Goal: Task Accomplishment & Management: Manage account settings

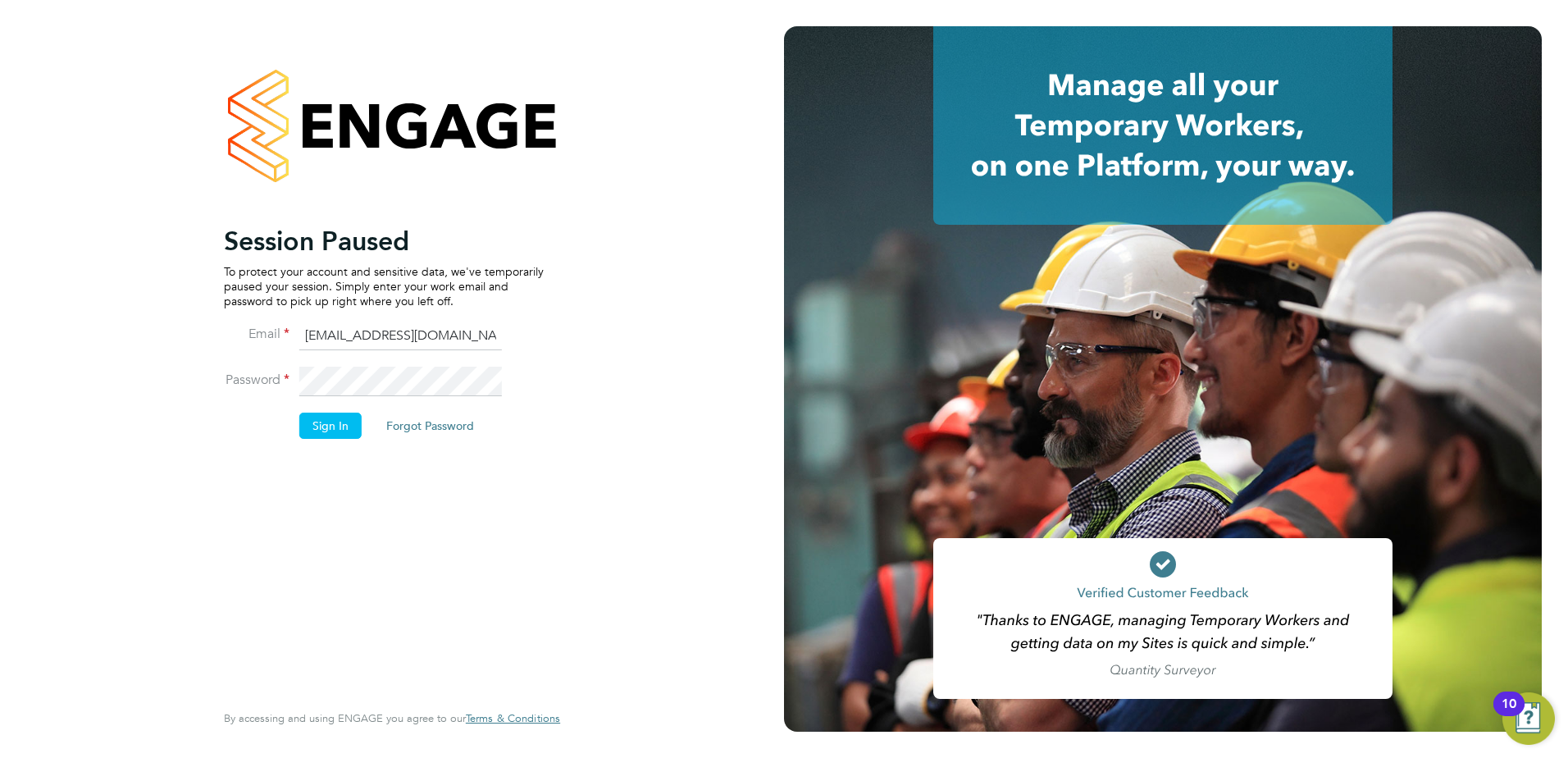
click at [489, 340] on input "christian.wall@morgansindall.com" at bounding box center [400, 336] width 203 height 30
click at [336, 432] on button "Sign In" at bounding box center [330, 425] width 62 height 26
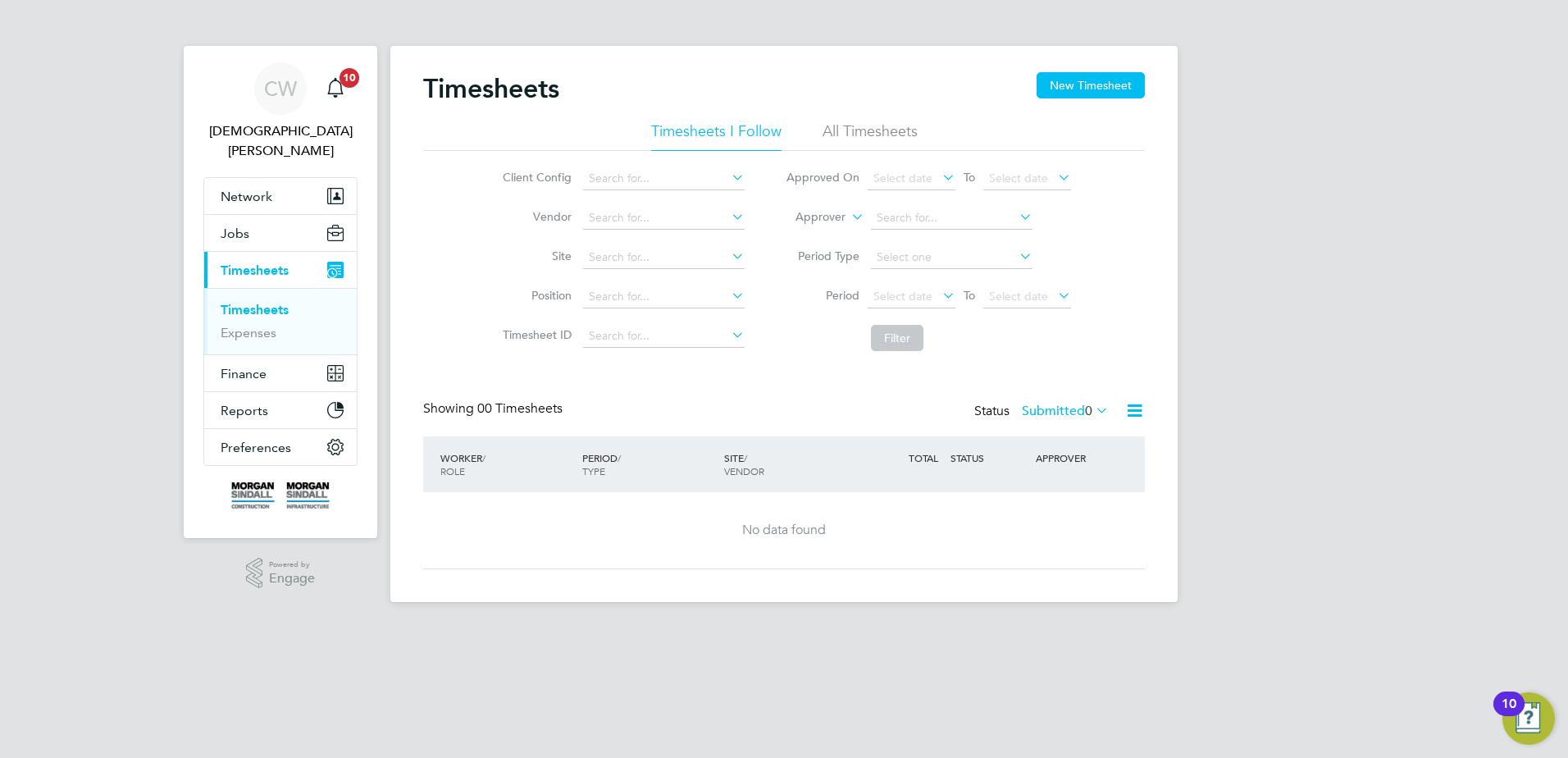
click at [260, 302] on link "Timesheets" at bounding box center [255, 309] width 68 height 15
click at [287, 262] on span "Timesheets" at bounding box center [255, 269] width 68 height 15
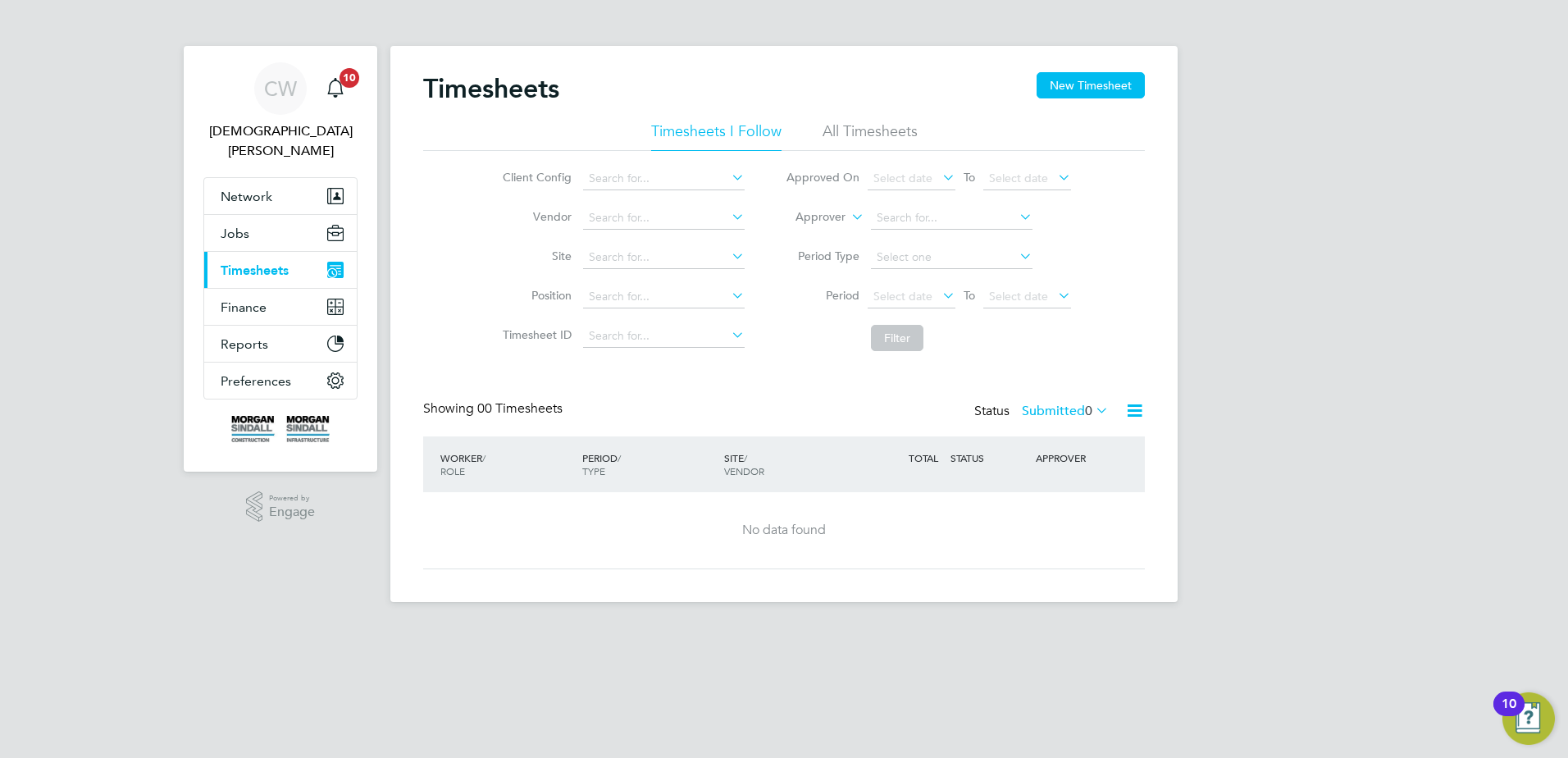
click at [287, 262] on span "Timesheets" at bounding box center [255, 269] width 68 height 15
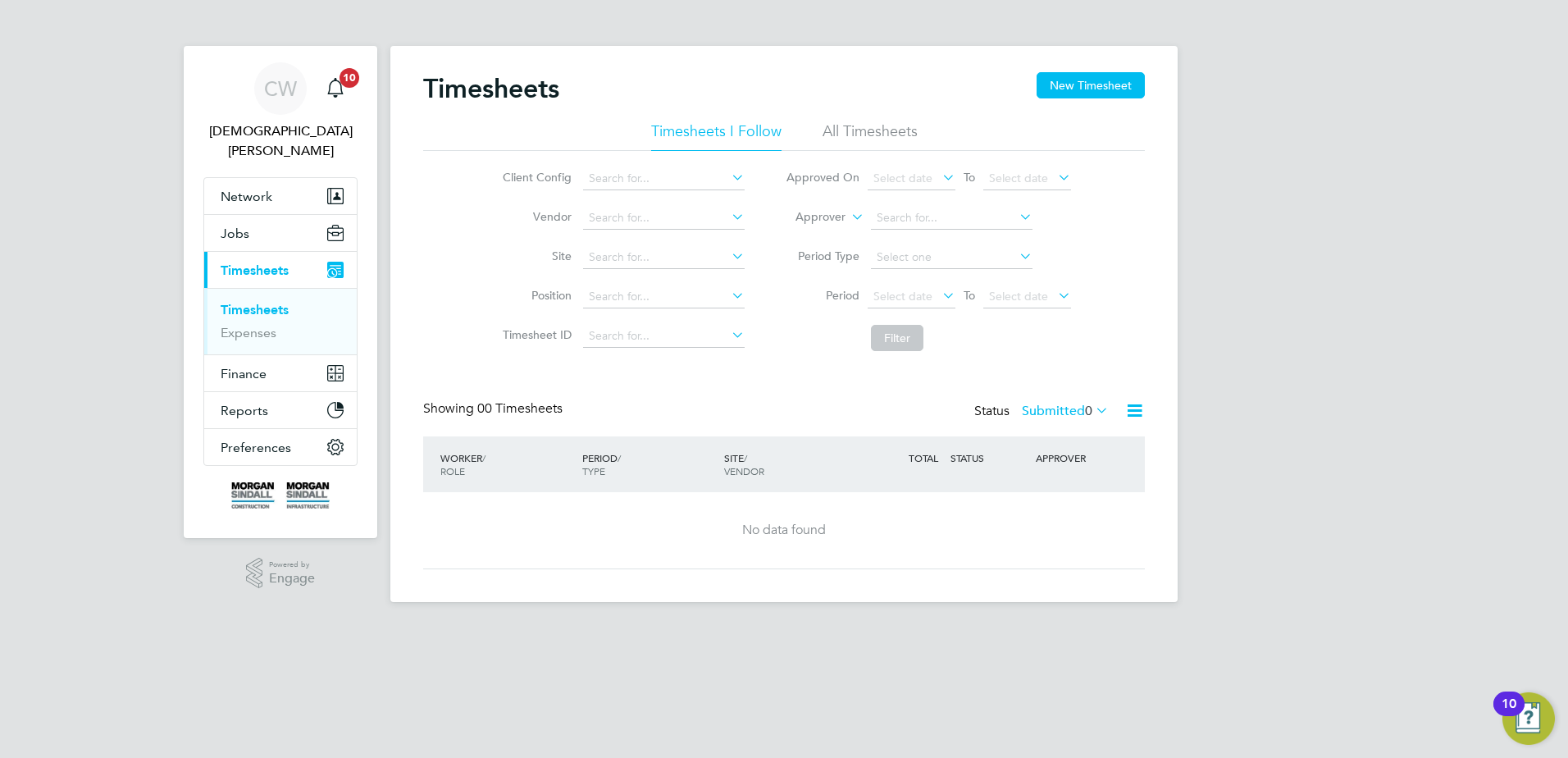
click at [251, 302] on link "Timesheets" at bounding box center [255, 309] width 68 height 15
click at [866, 142] on li "All Timesheets" at bounding box center [871, 136] width 96 height 30
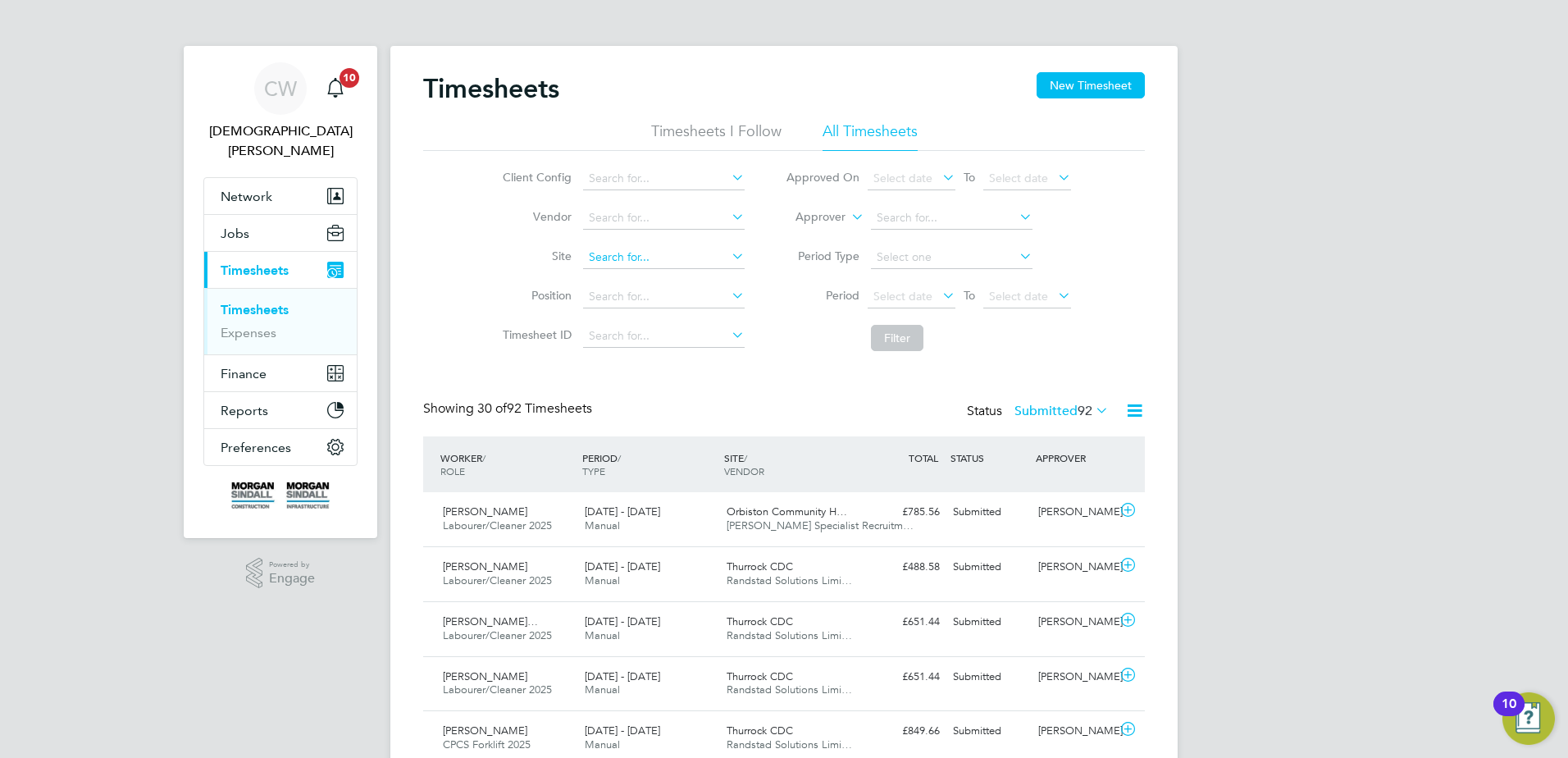
click at [648, 260] on input at bounding box center [663, 257] width 161 height 23
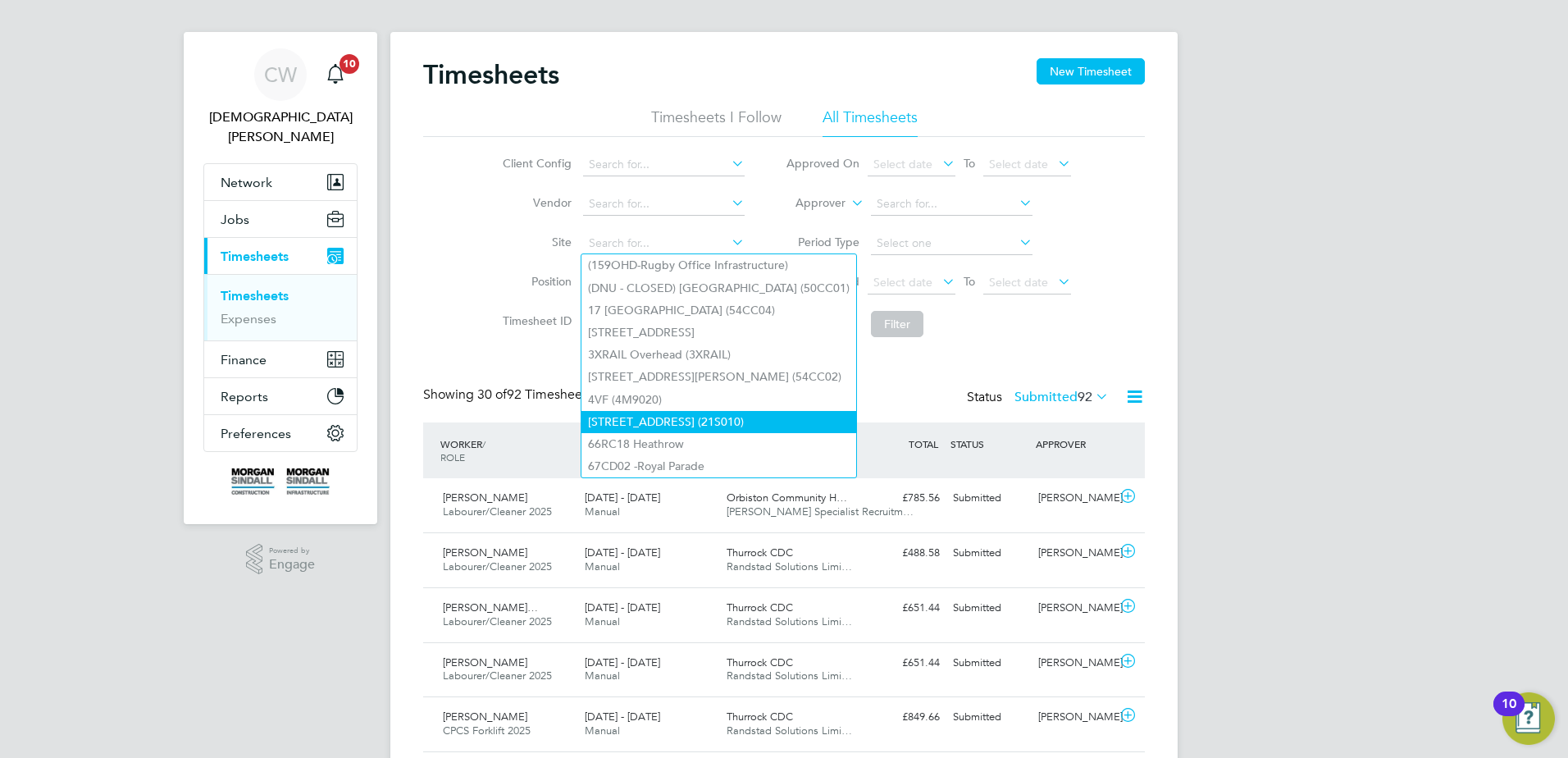
scroll to position [5, 0]
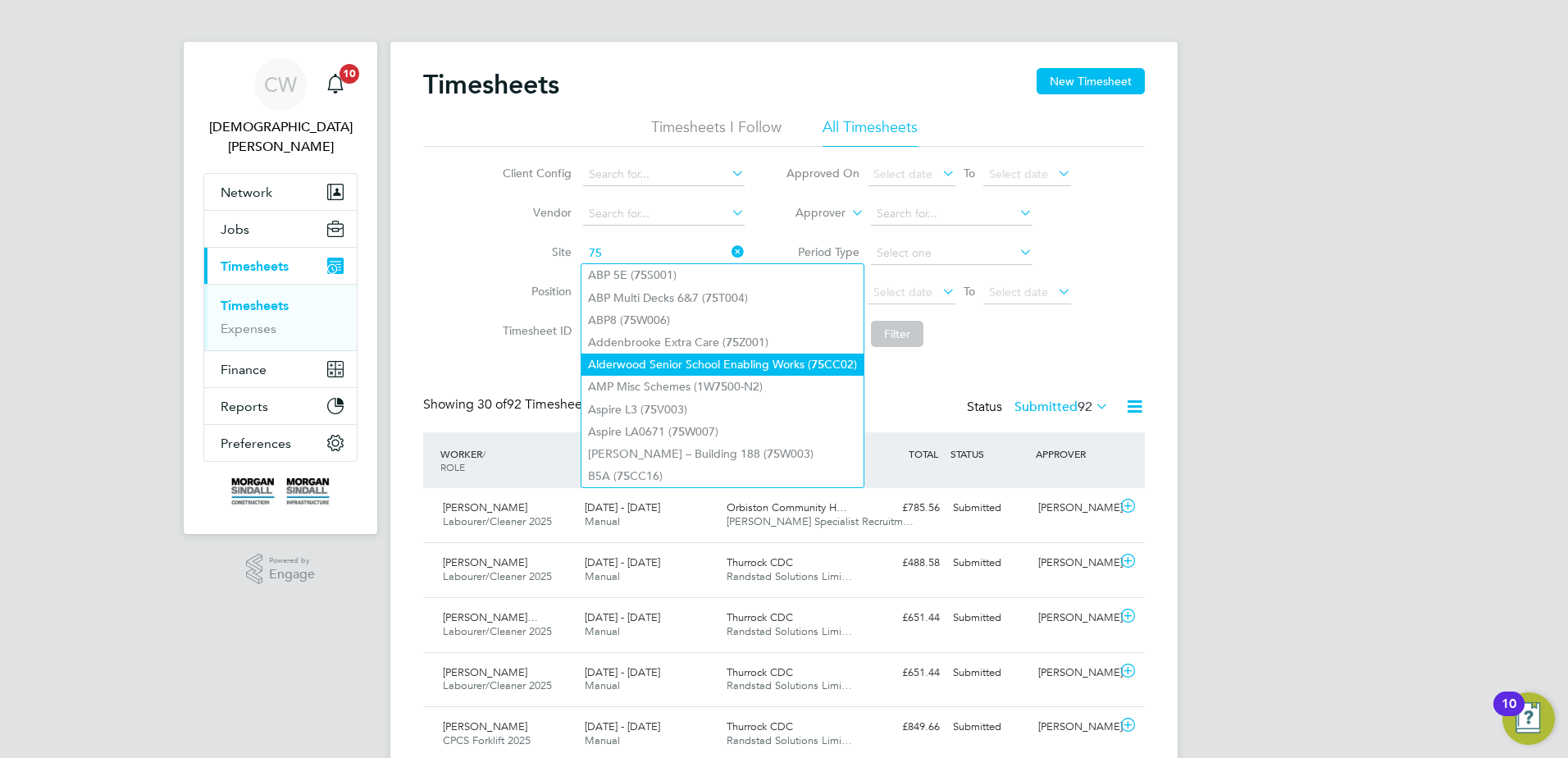
click at [697, 362] on li "Alderwood Senior School Enabling Works ( 75 CC02)" at bounding box center [722, 364] width 282 height 23
type input "Alderwood Senior School Enabling Works (75CC02)"
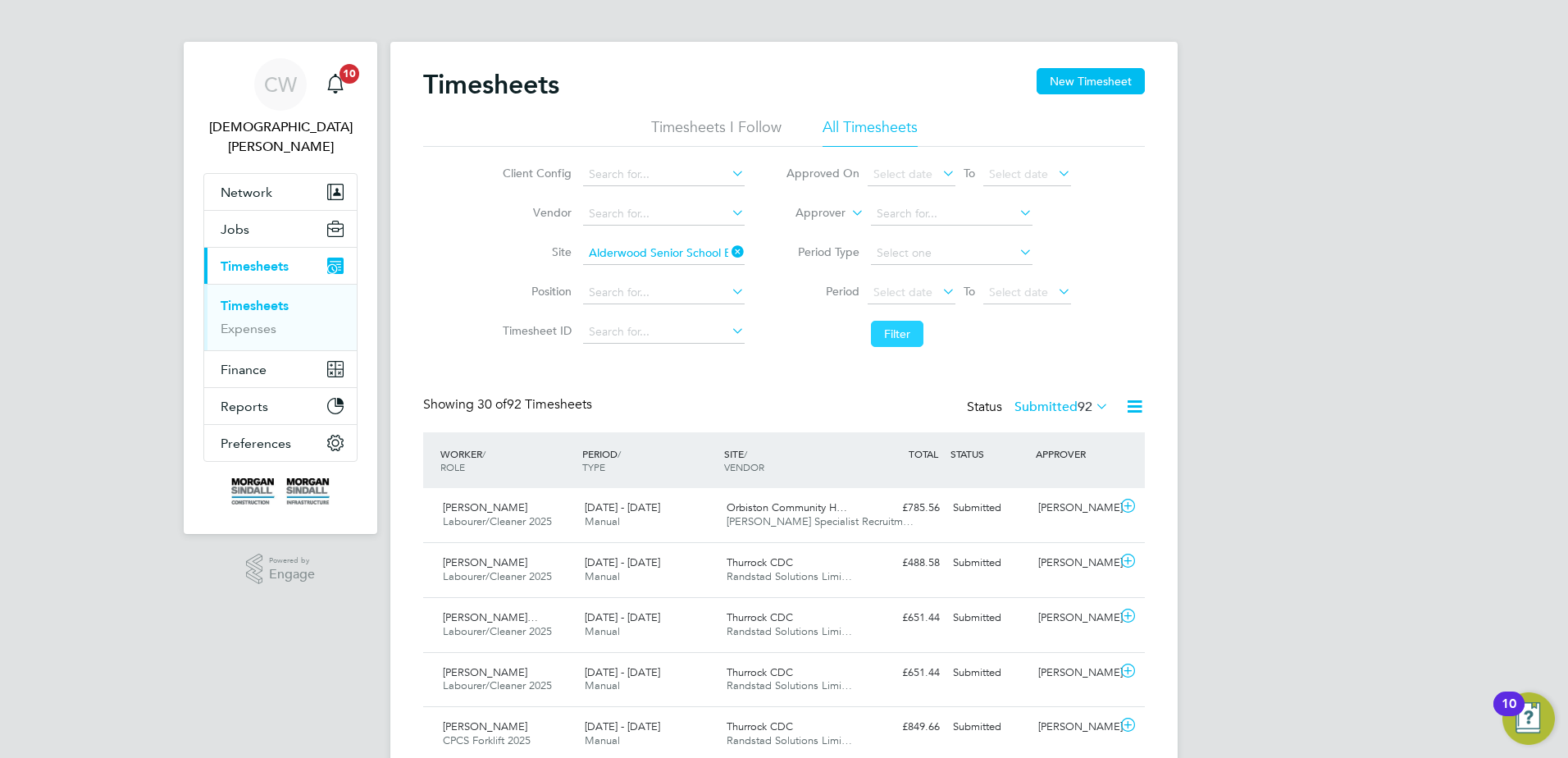
click at [902, 333] on button "Filter" at bounding box center [898, 333] width 52 height 26
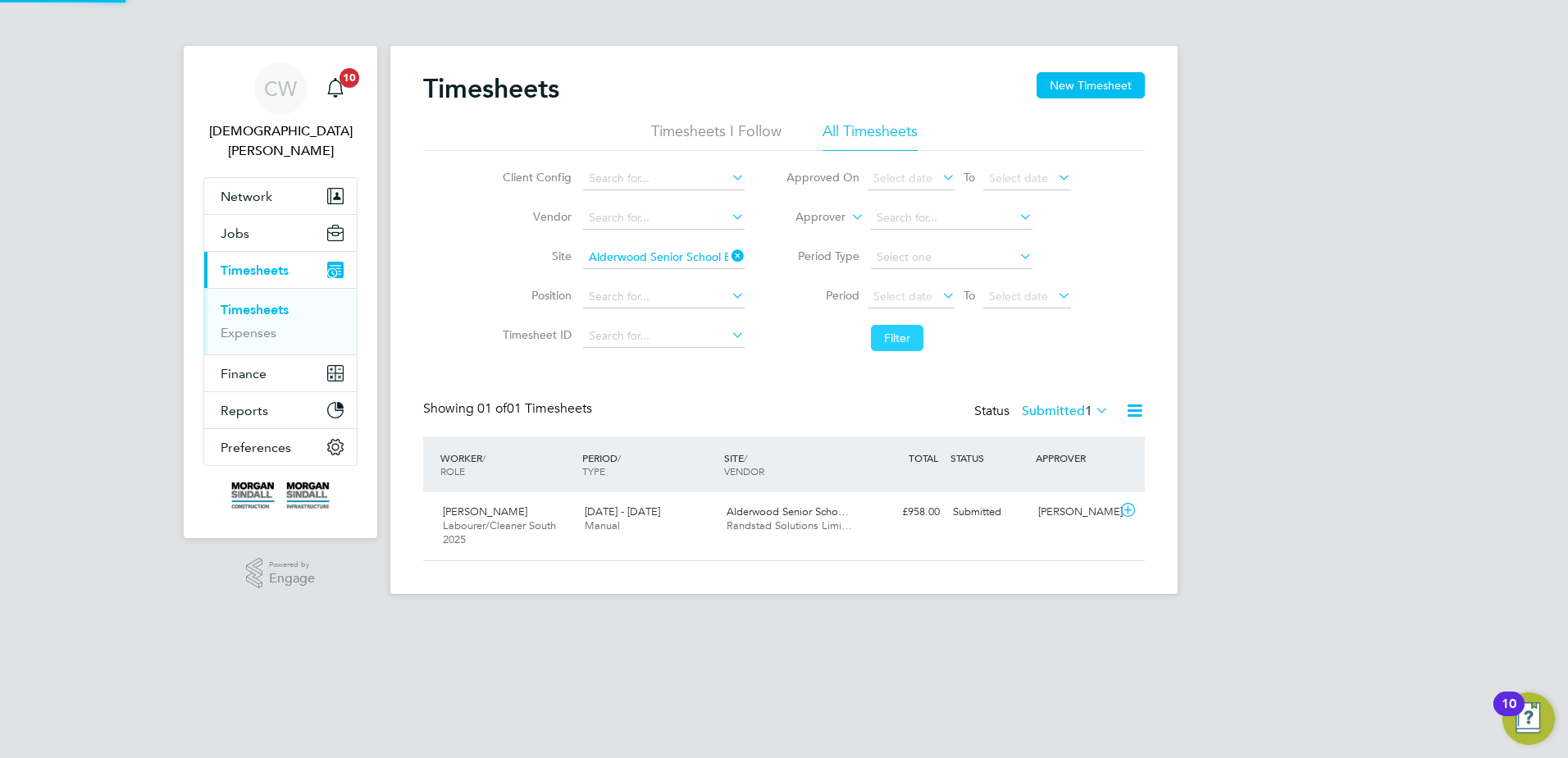
scroll to position [41, 142]
click at [1093, 408] on icon at bounding box center [1093, 409] width 0 height 23
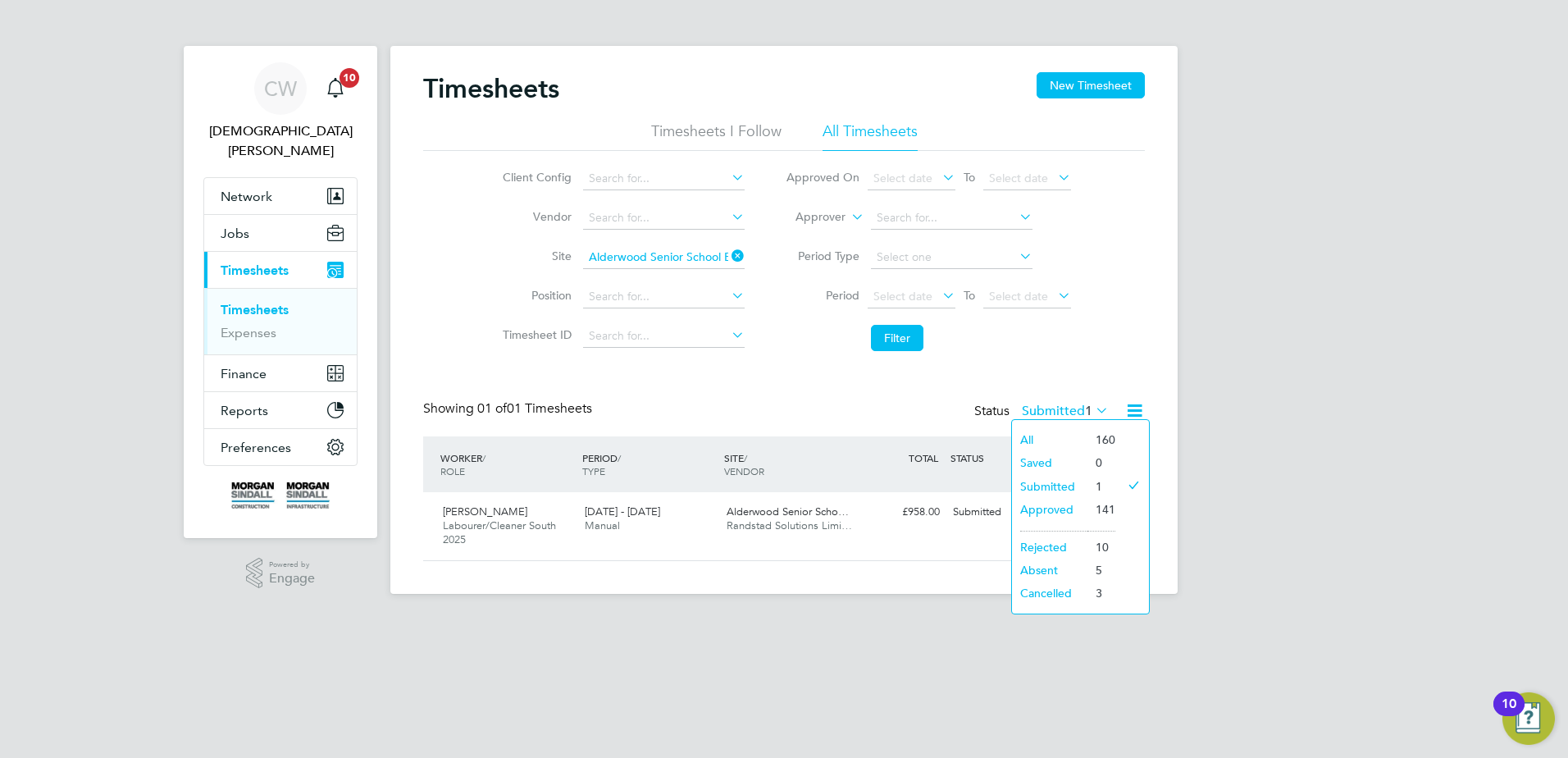
click at [1032, 441] on li "All" at bounding box center [1050, 439] width 76 height 23
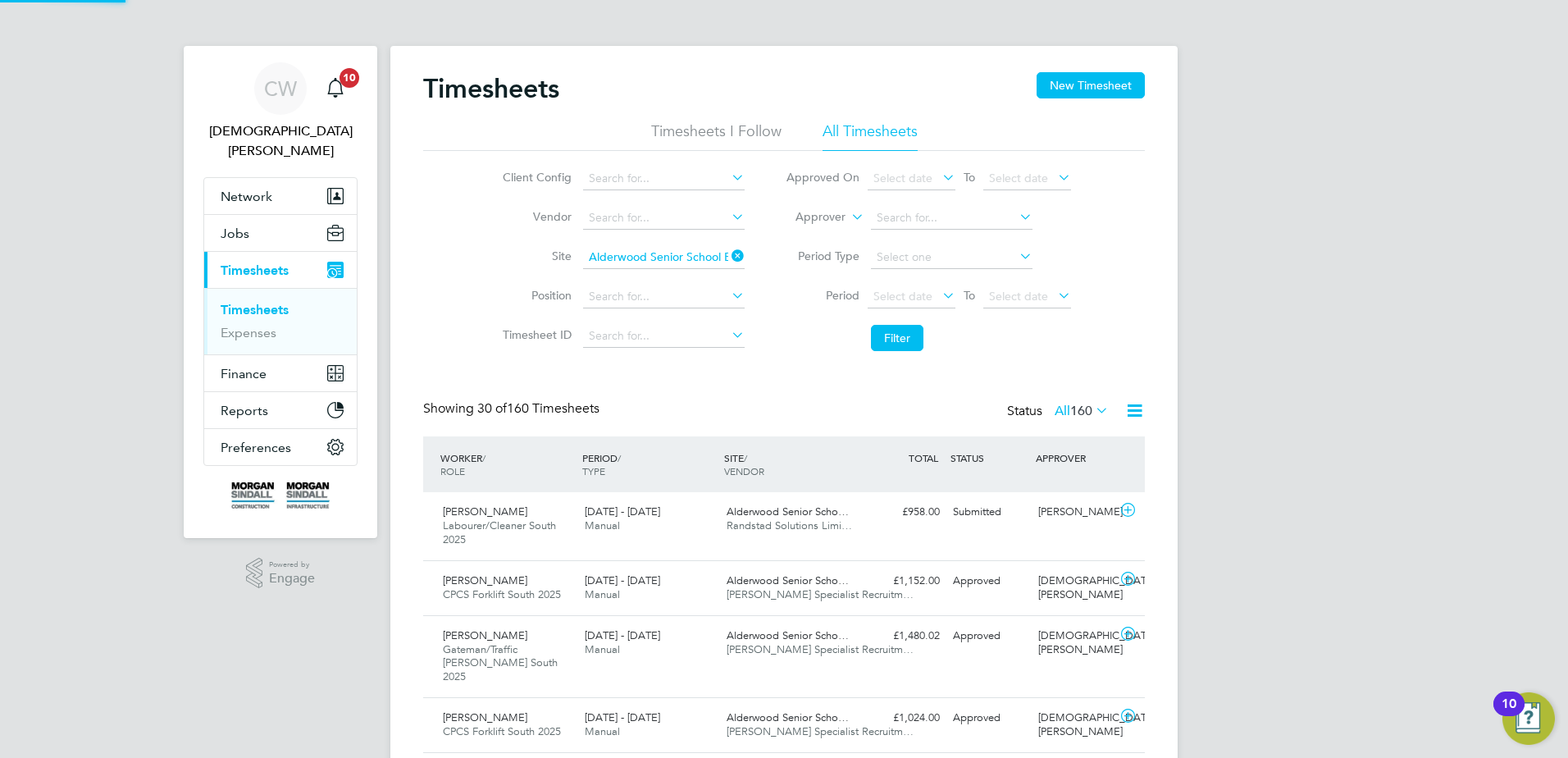
scroll to position [55, 142]
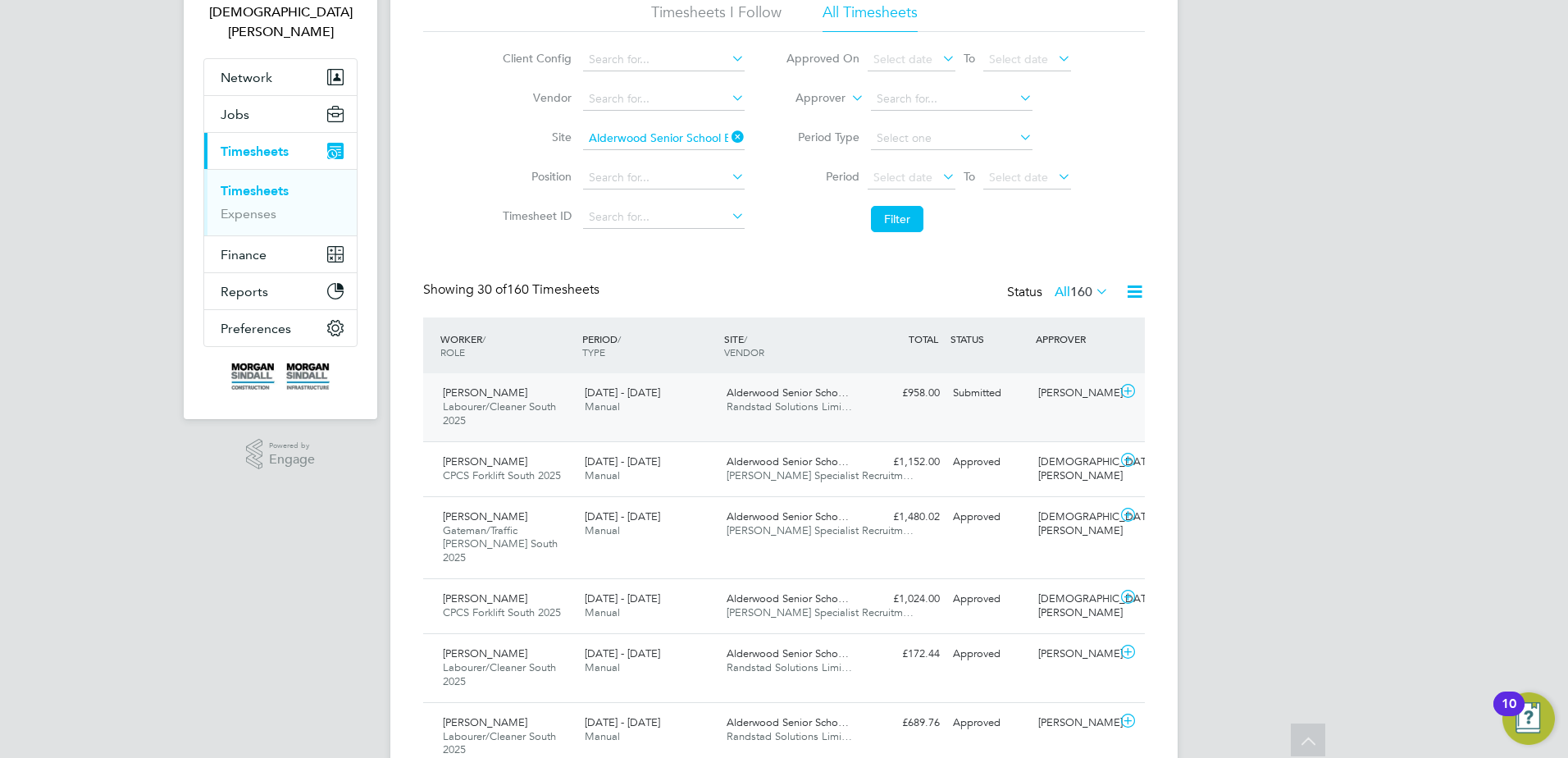
click at [1129, 391] on icon at bounding box center [1128, 391] width 21 height 14
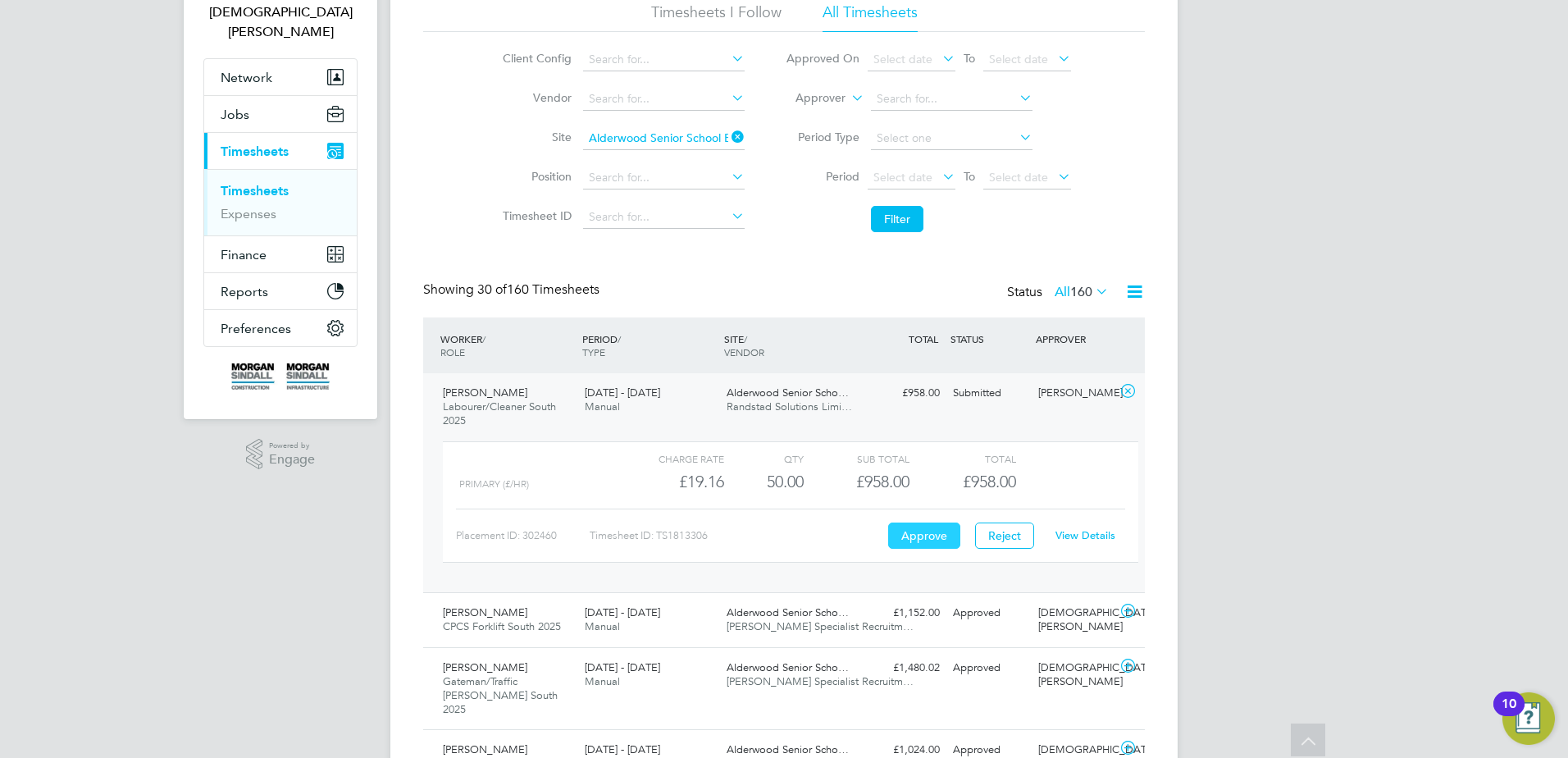
click at [910, 543] on button "Approve" at bounding box center [925, 535] width 72 height 26
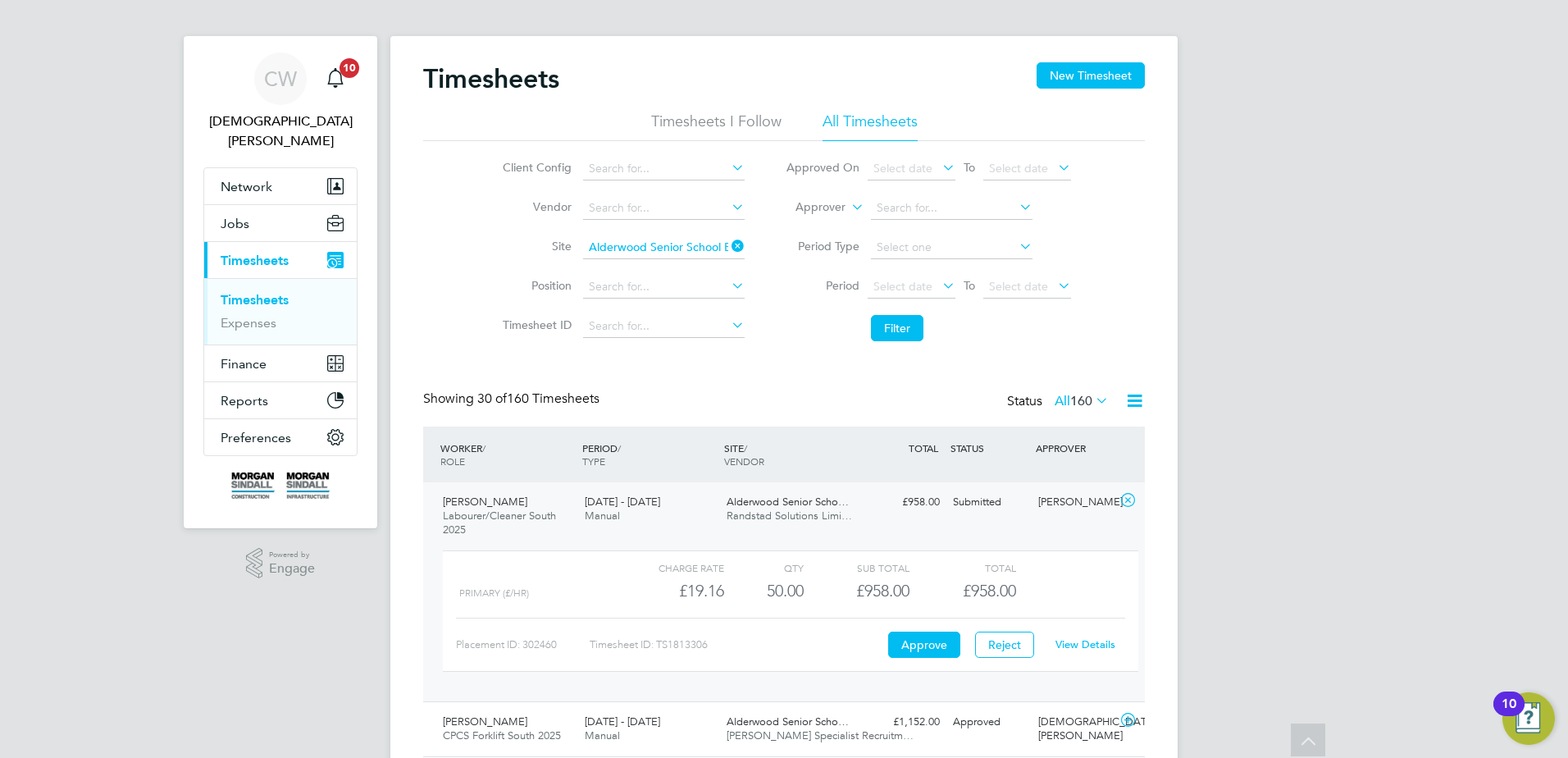
scroll to position [7, 0]
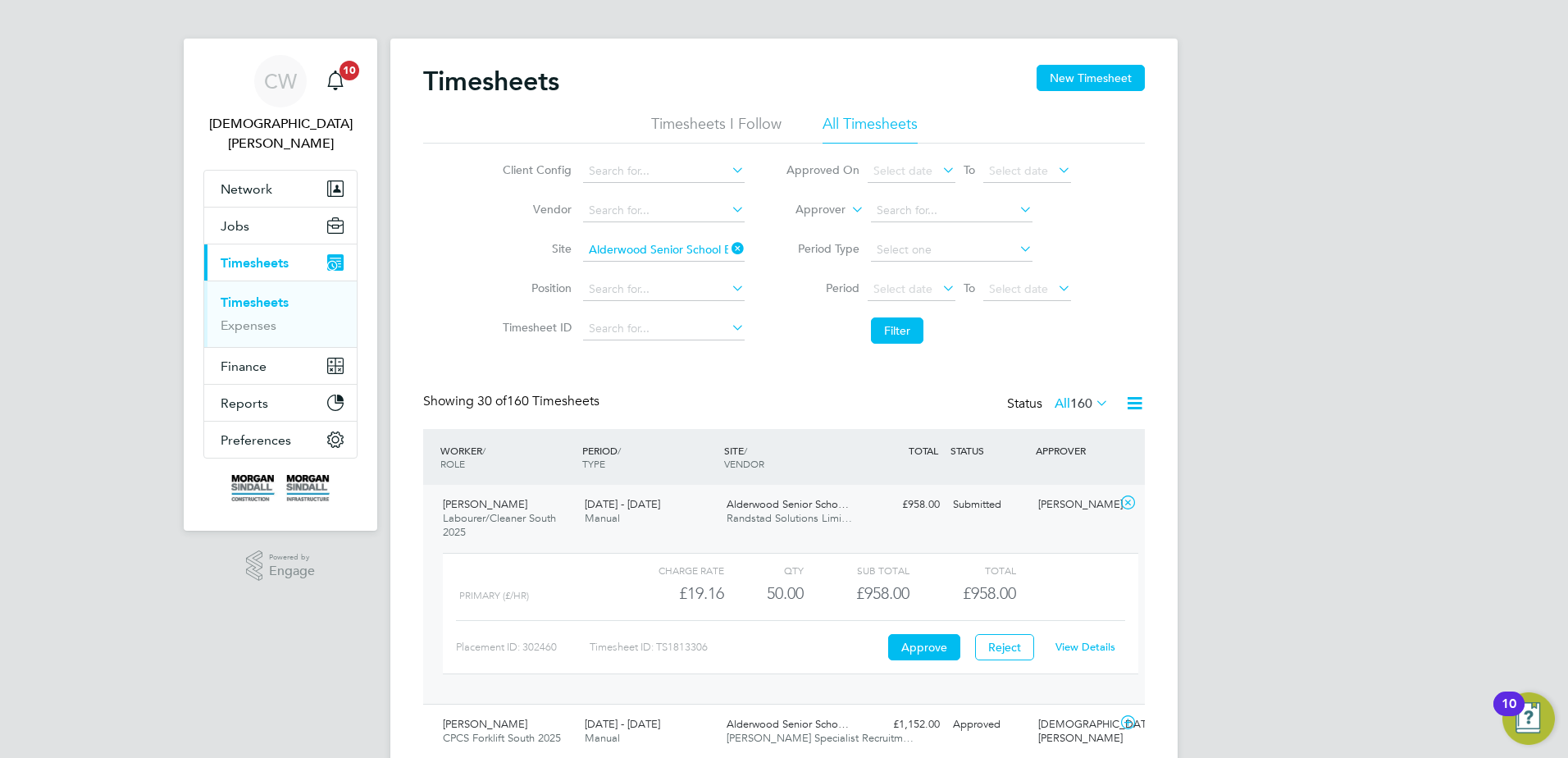
click at [717, 123] on li "Timesheets I Follow" at bounding box center [716, 129] width 131 height 30
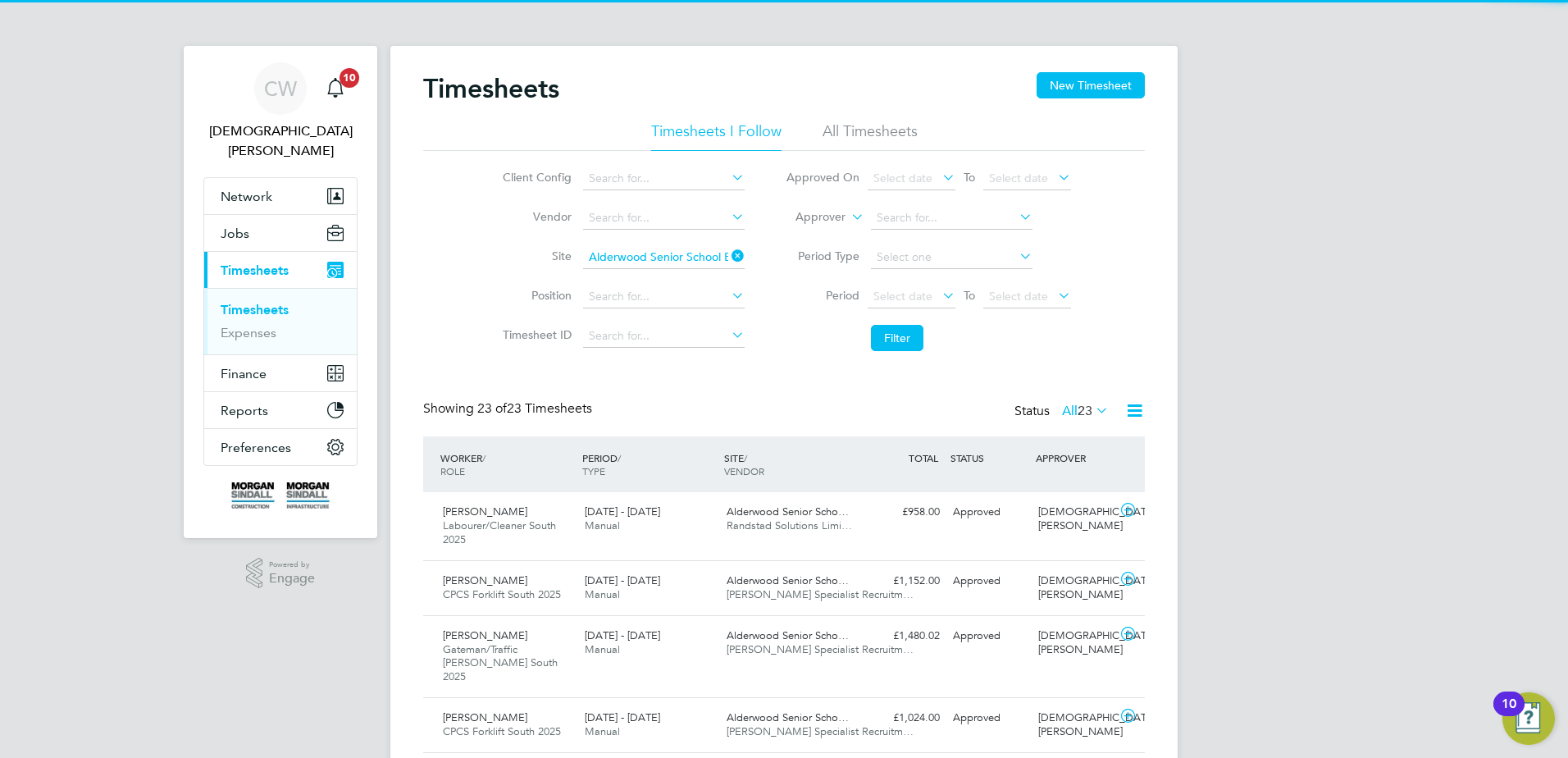
scroll to position [55, 142]
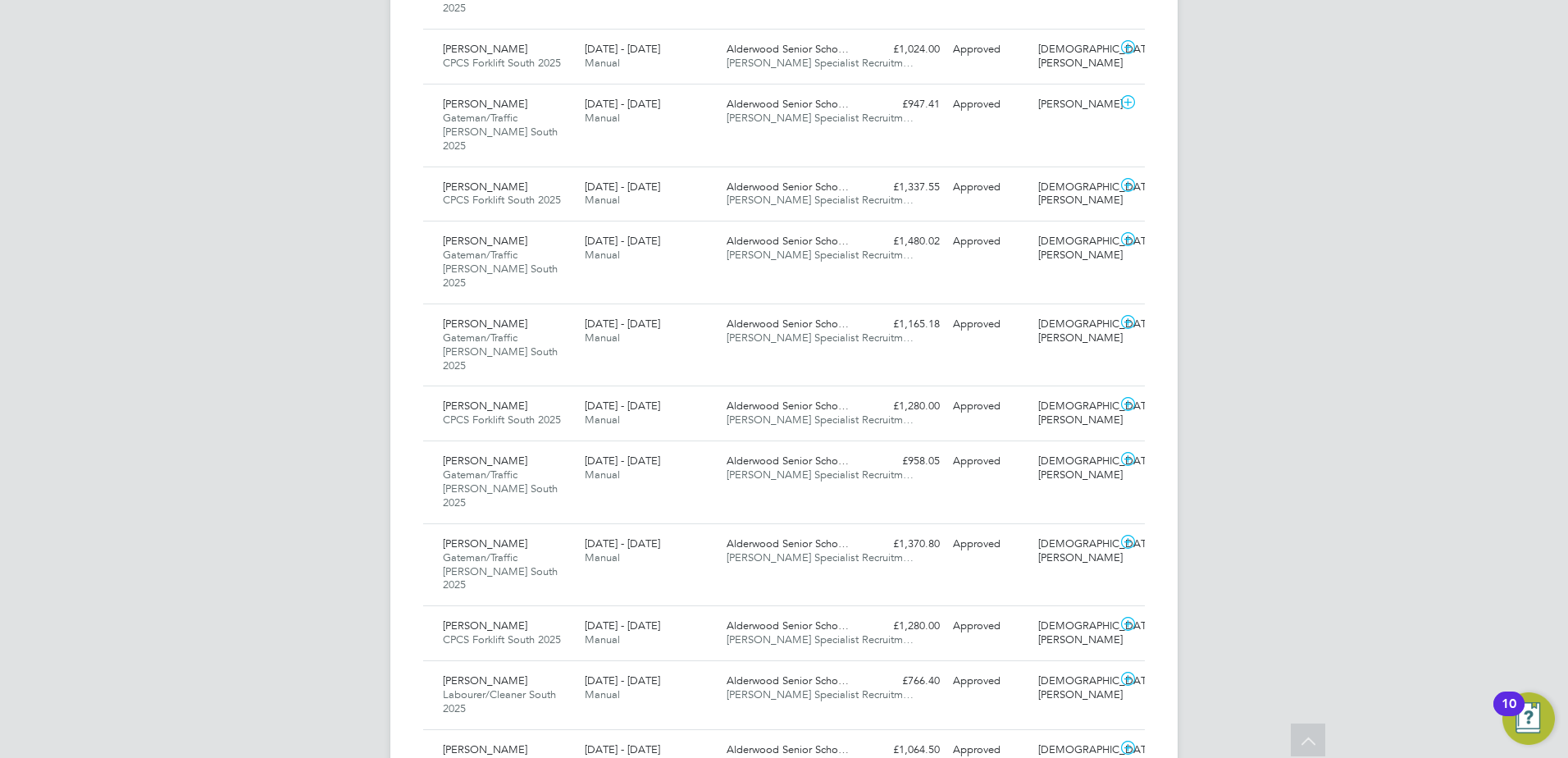
click at [836, 524] on div "[PERSON_NAME] [PERSON_NAME]/Traffic [PERSON_NAME] South 2025 [DATE] - [DATE] [D…" at bounding box center [784, 565] width 722 height 83
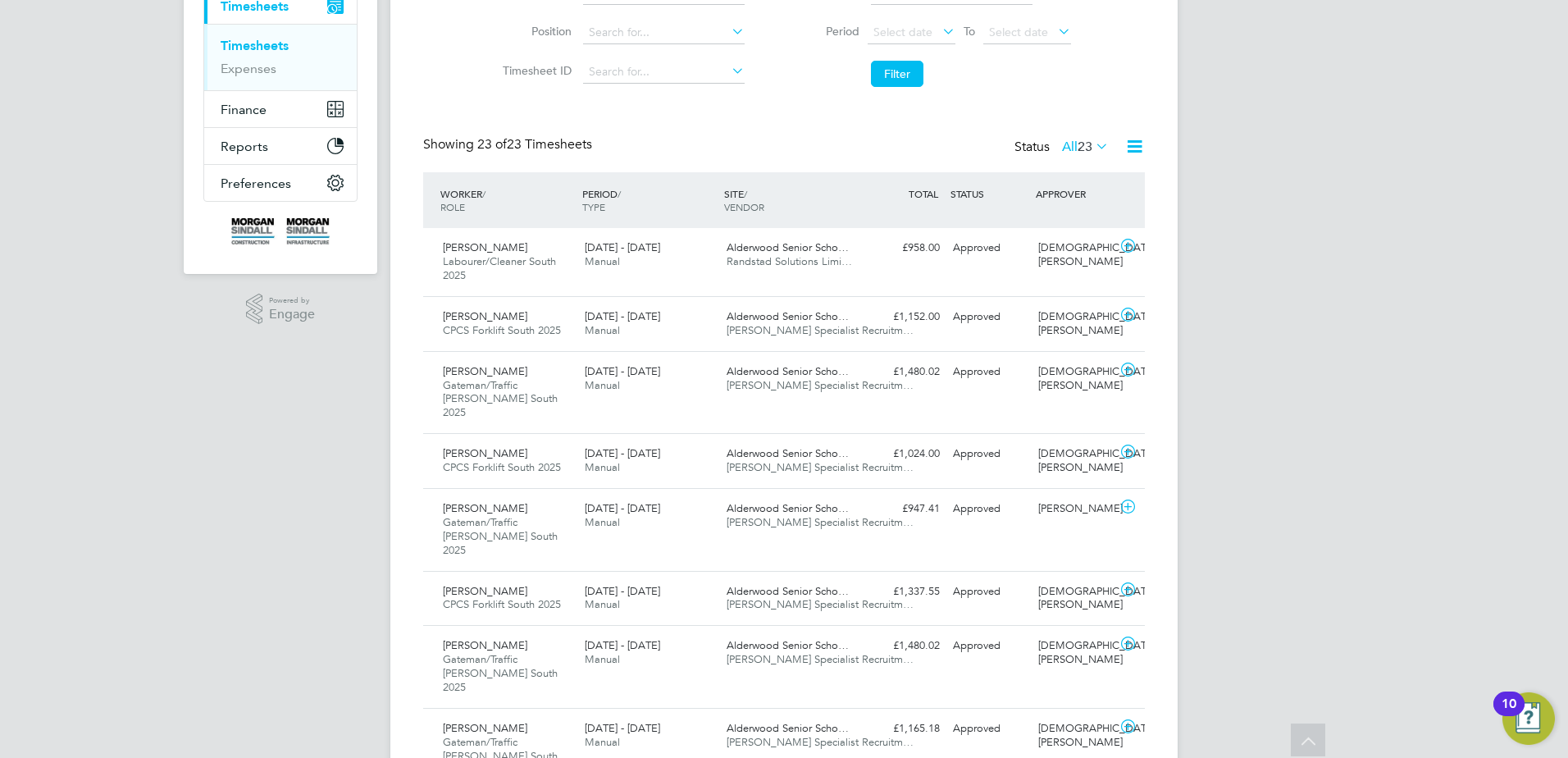
scroll to position [263, 0]
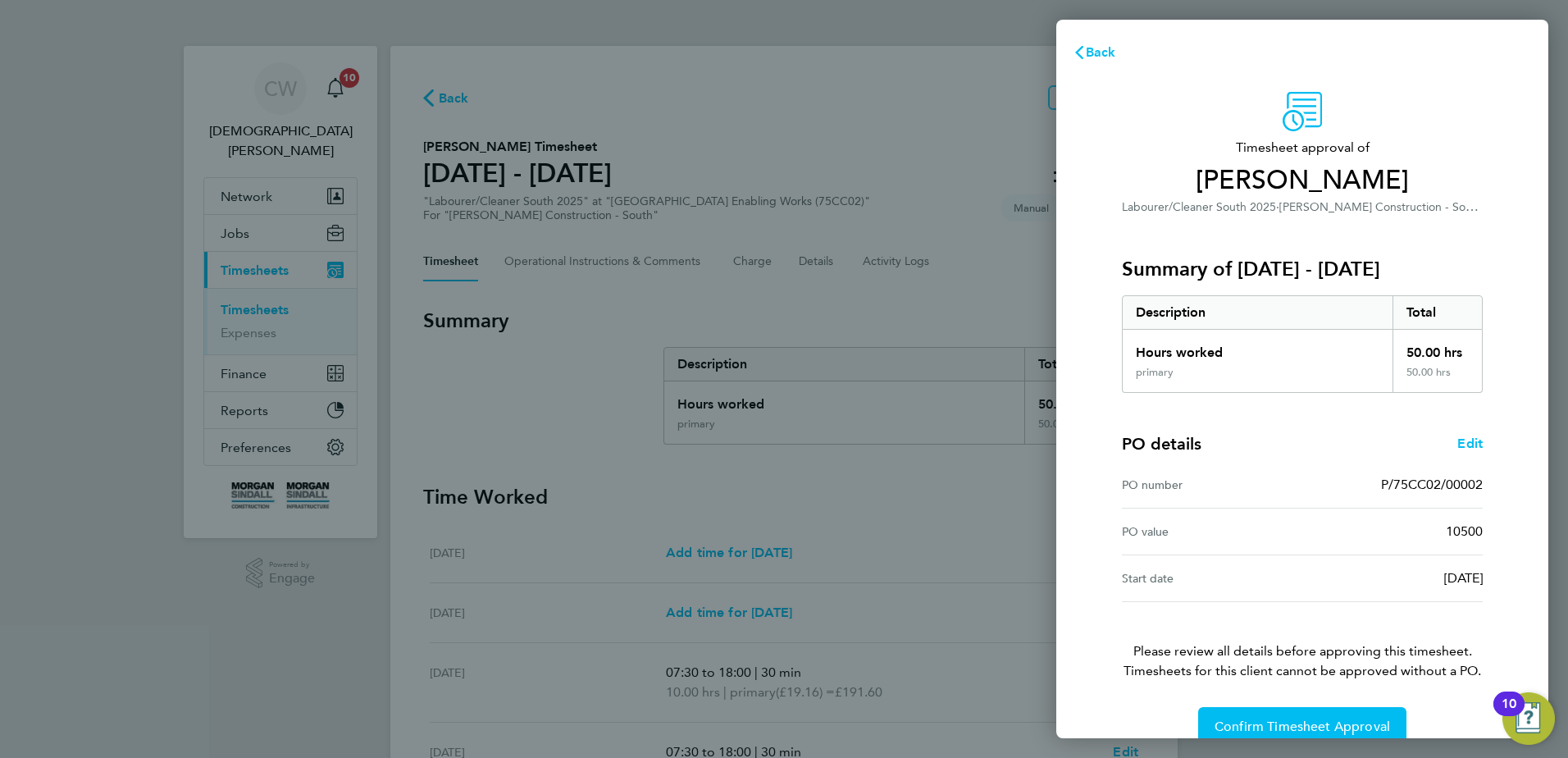
scroll to position [28, 0]
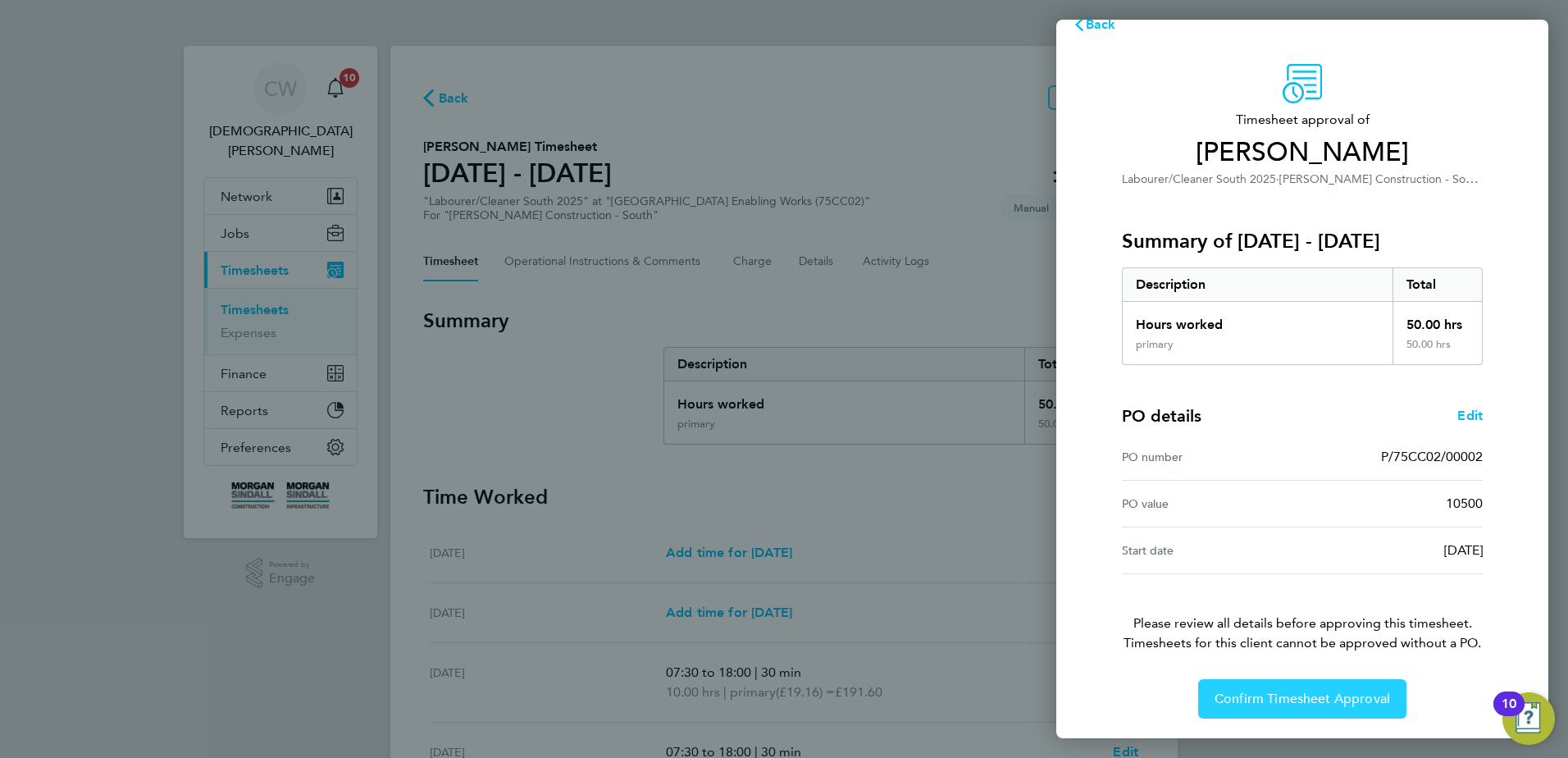
click at [1289, 699] on span "Confirm Timesheet Approval" at bounding box center [1302, 699] width 176 height 16
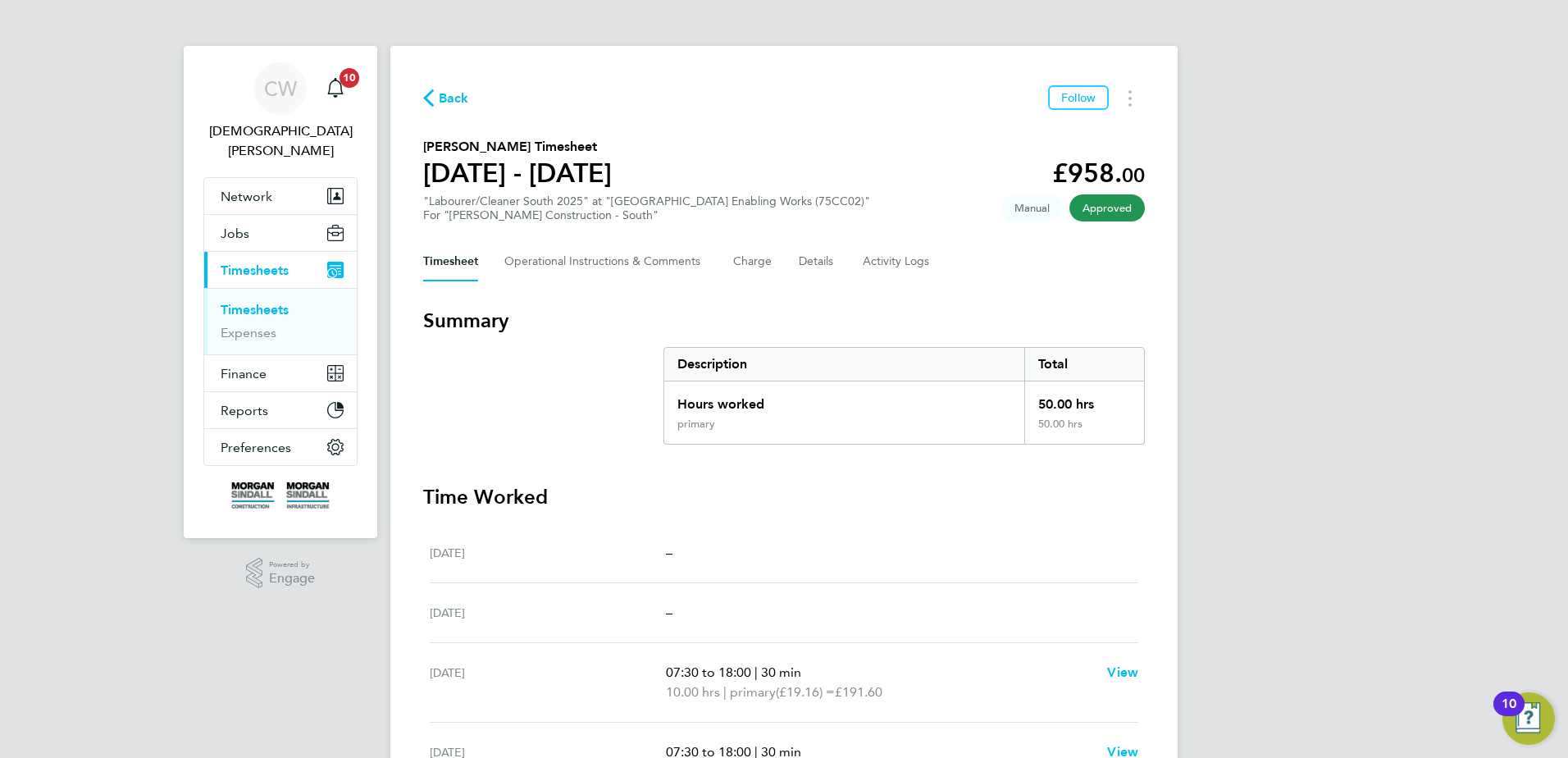
click at [449, 98] on span "Back" at bounding box center [454, 98] width 31 height 20
